Goal: Transaction & Acquisition: Purchase product/service

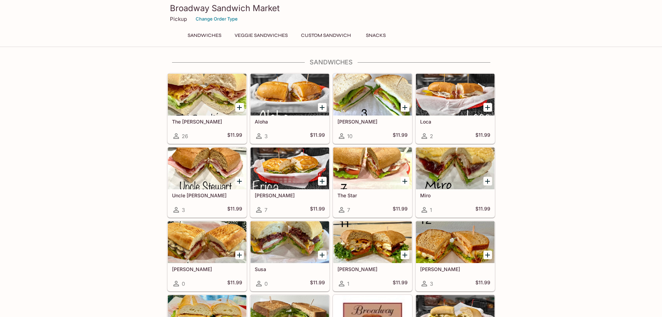
click at [215, 37] on button "Sandwiches" at bounding box center [204, 36] width 41 height 10
click at [192, 119] on h5 "The [PERSON_NAME]" at bounding box center [207, 121] width 70 height 6
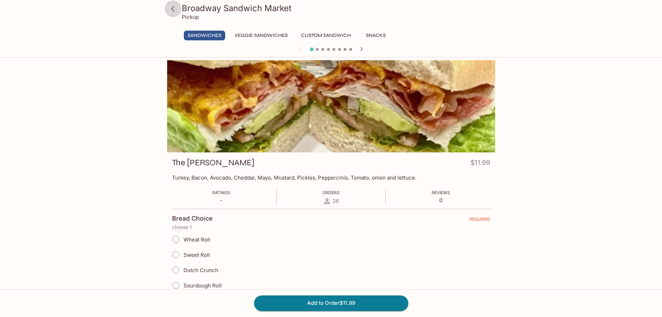
click at [181, 8] on link at bounding box center [172, 8] width 17 height 17
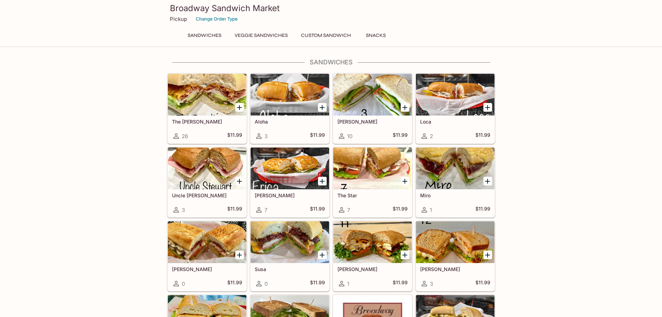
click at [451, 100] on div at bounding box center [455, 95] width 79 height 42
click at [291, 197] on h5 "[PERSON_NAME]" at bounding box center [290, 195] width 70 height 6
click at [381, 36] on button "Snacks" at bounding box center [375, 36] width 31 height 10
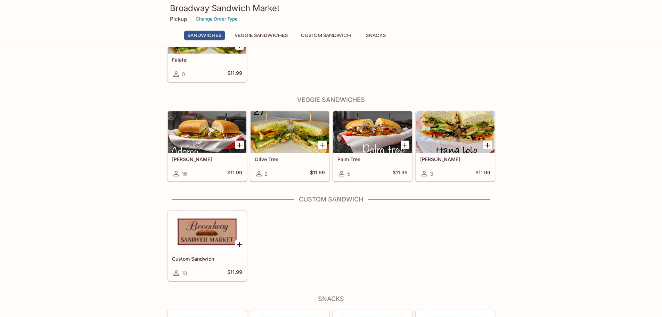
scroll to position [502, 0]
